Goal: Information Seeking & Learning: Check status

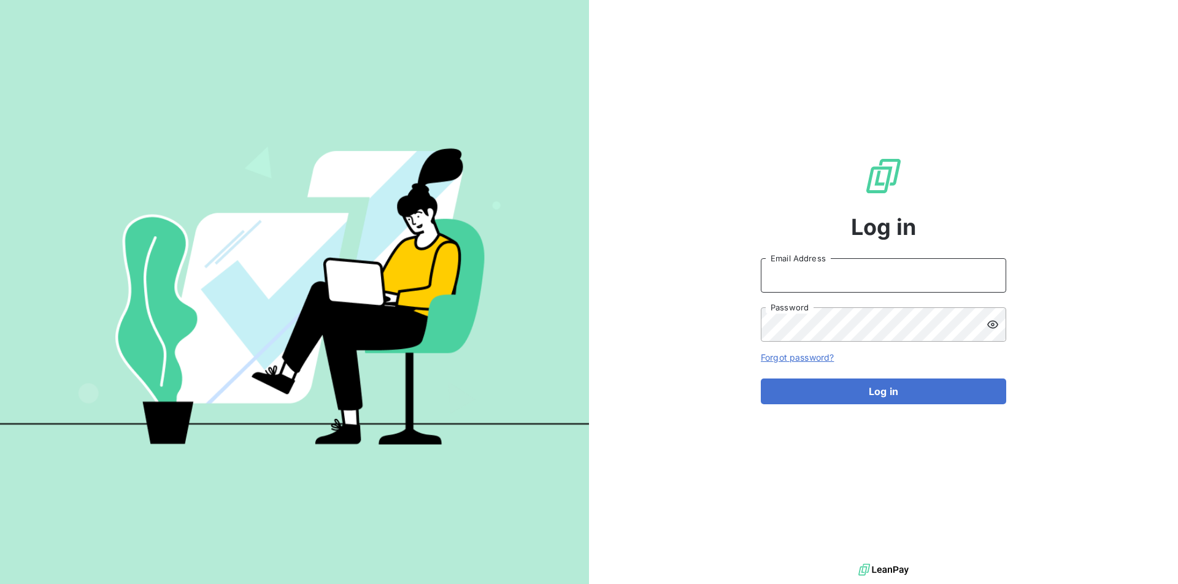
click at [861, 283] on input "Email Address" at bounding box center [883, 275] width 245 height 34
type input "[EMAIL_ADDRESS][PERSON_NAME][DOMAIN_NAME]"
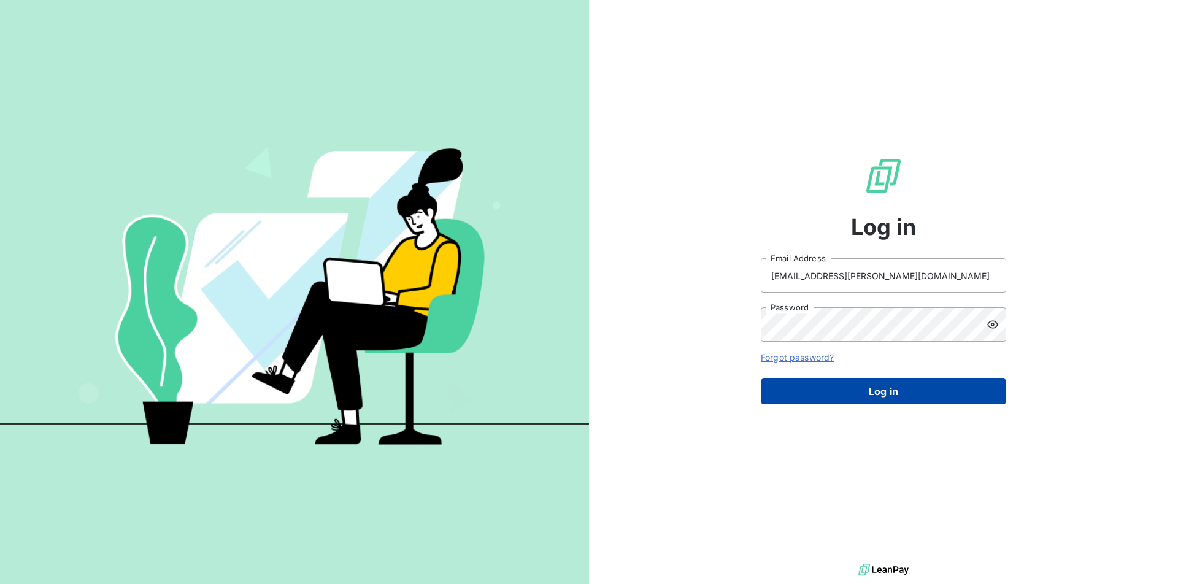
click at [879, 390] on button "Log in" at bounding box center [883, 392] width 245 height 26
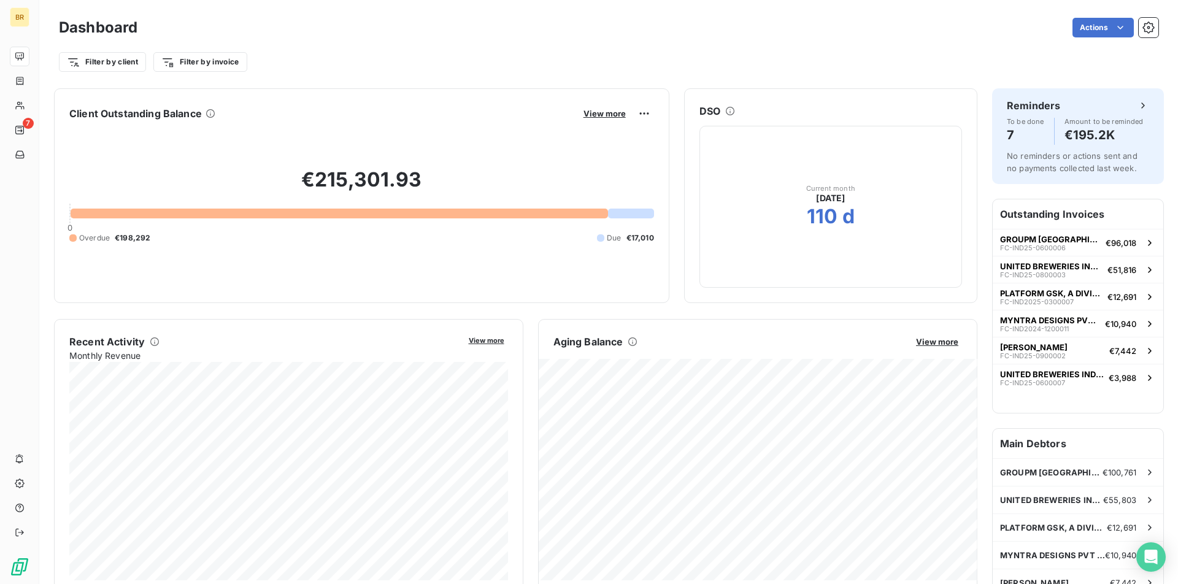
click at [936, 334] on div "Aging Balance View more" at bounding box center [758, 341] width 439 height 15
click at [938, 345] on span "View more" at bounding box center [937, 342] width 42 height 10
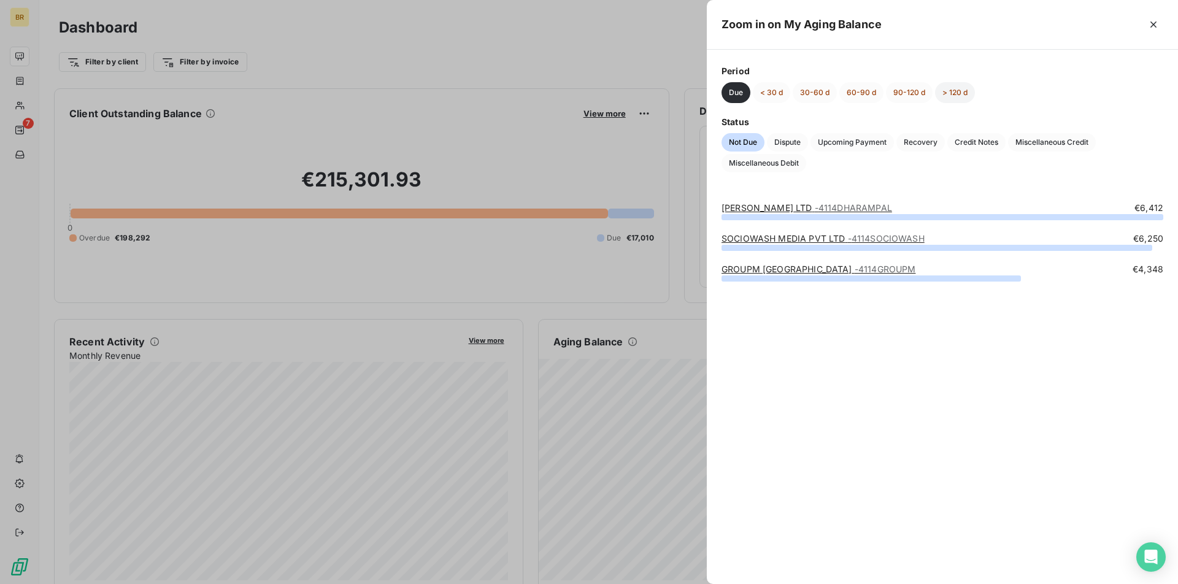
click at [959, 98] on button "> 120 d" at bounding box center [955, 92] width 40 height 21
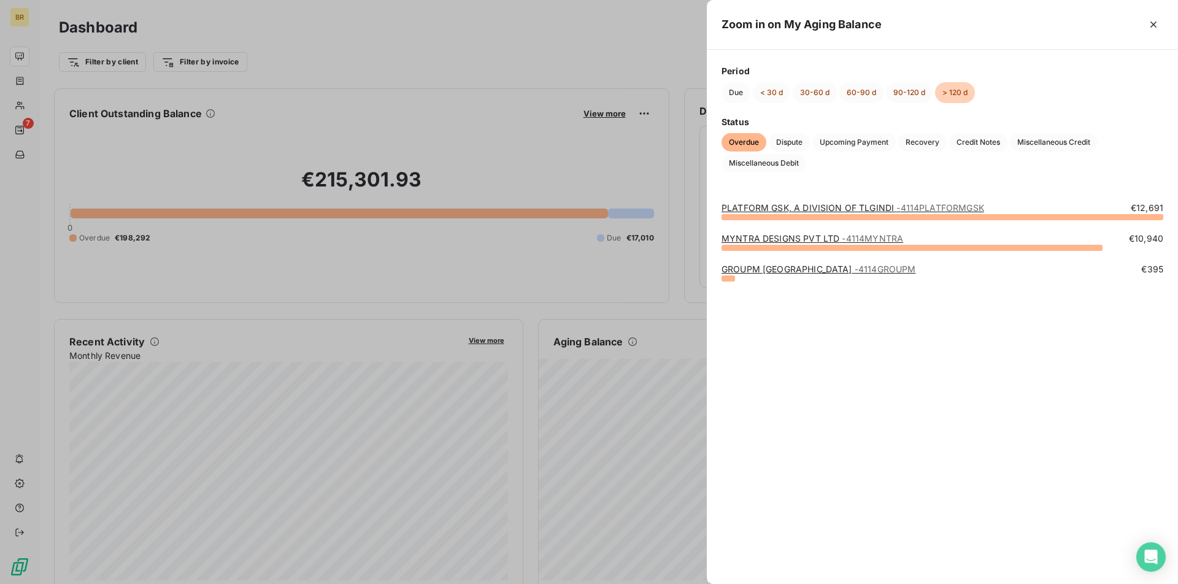
click at [877, 210] on link "PLATFORM GSK, A DIVISION OF TLGINDI - 4114PLATFORMGSK" at bounding box center [852, 207] width 263 height 10
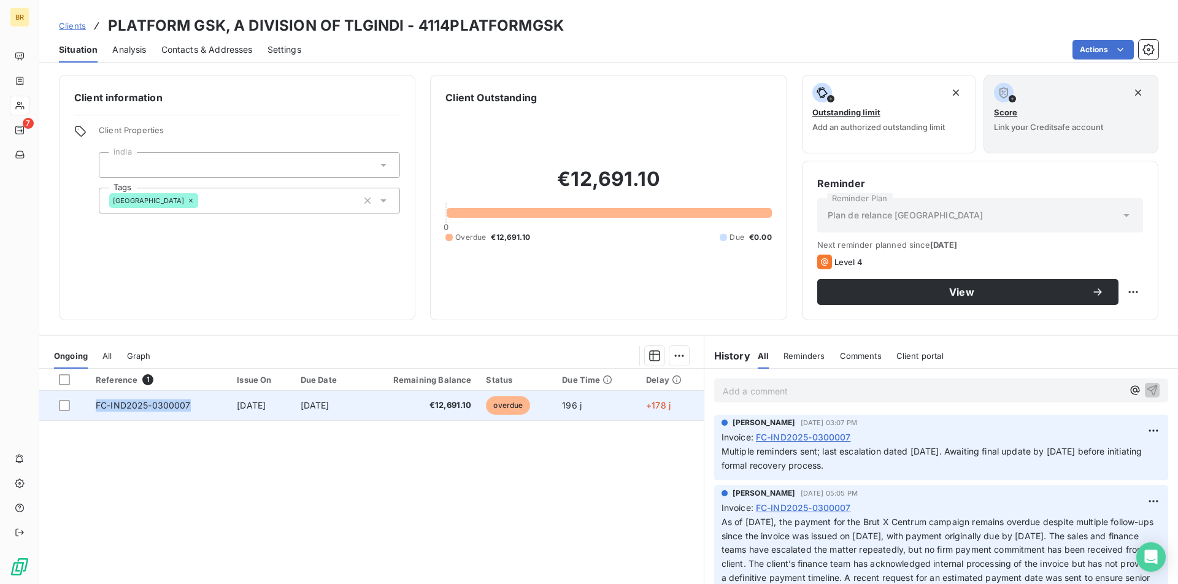
copy span "FC-IND2025-0300007"
drag, startPoint x: 212, startPoint y: 405, endPoint x: 92, endPoint y: 406, distance: 119.6
click at [92, 406] on td "FC-IND2025-0300007" at bounding box center [158, 405] width 141 height 29
